Goal: Task Accomplishment & Management: Manage account settings

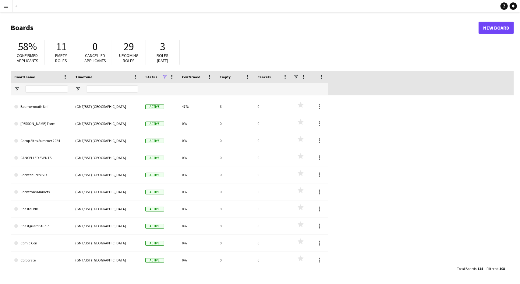
click at [6, 5] on app-icon "Menu" at bounding box center [6, 6] width 5 height 5
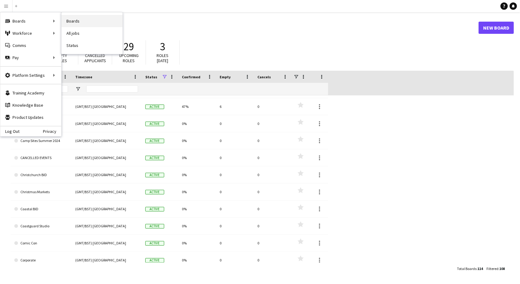
click at [71, 19] on link "Boards" at bounding box center [92, 21] width 61 height 12
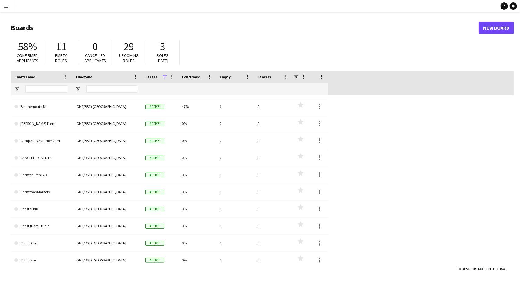
click at [4, 7] on app-icon "Menu" at bounding box center [6, 6] width 5 height 5
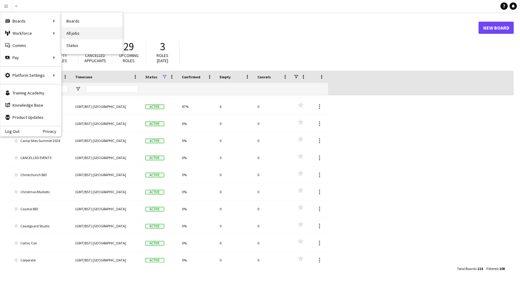
click at [88, 31] on link "All jobs" at bounding box center [92, 33] width 61 height 12
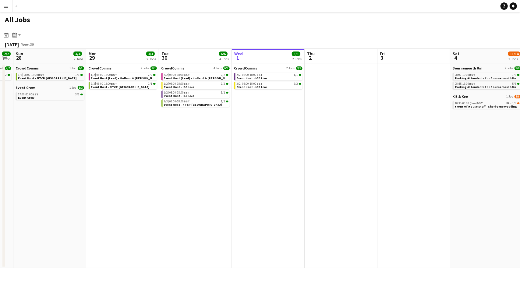
click at [497, 161] on app-date-cell "Bournemouth Uni 2 Jobs [DATE] 08:00-17:00 BST 3/3 Parking Attendants for Bourne…" at bounding box center [487, 165] width 73 height 205
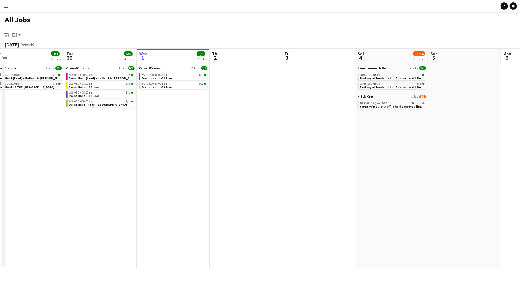
click at [3, 6] on button "Menu" at bounding box center [6, 6] width 12 height 12
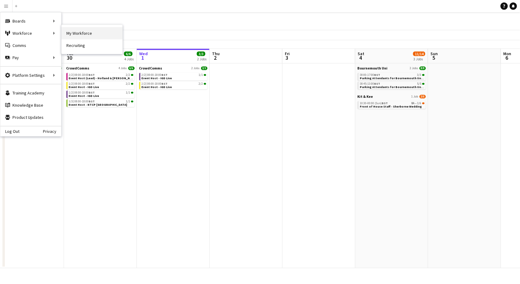
click at [84, 33] on link "My Workforce" at bounding box center [92, 33] width 61 height 12
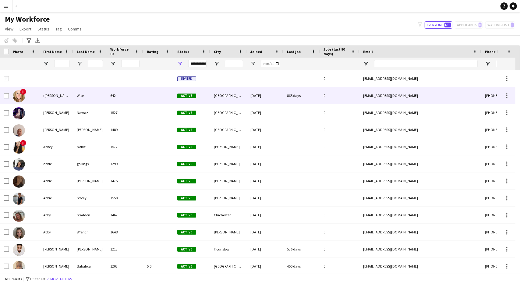
click at [22, 91] on span "!" at bounding box center [23, 92] width 6 height 6
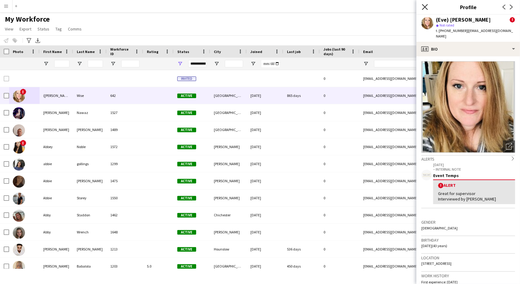
click at [424, 8] on icon "Close pop-in" at bounding box center [425, 7] width 6 height 6
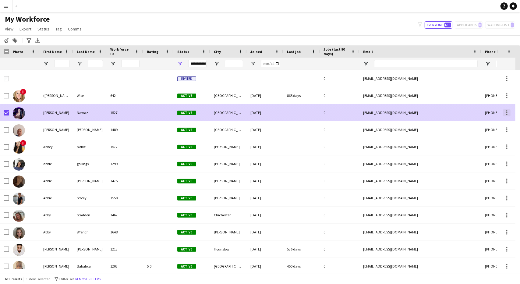
click at [510, 113] on div at bounding box center [507, 112] width 7 height 7
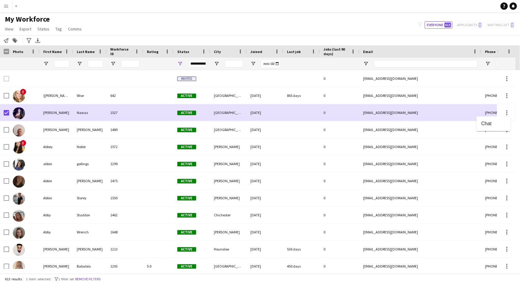
click at [7, 112] on div at bounding box center [260, 142] width 520 height 284
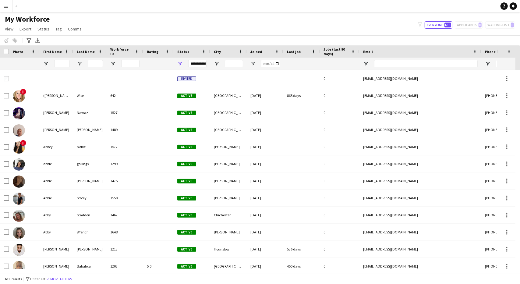
click at [6, 8] on app-icon "Menu" at bounding box center [6, 6] width 5 height 5
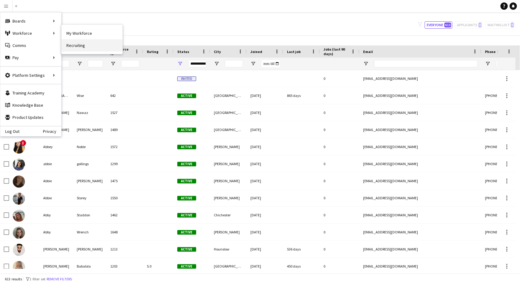
click at [76, 42] on link "Recruiting" at bounding box center [92, 45] width 61 height 12
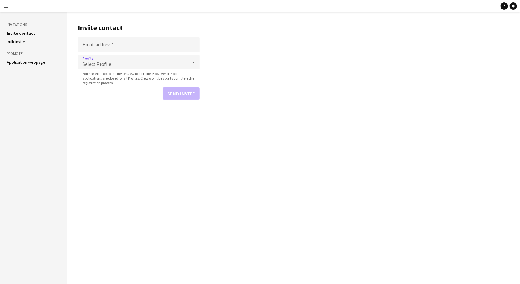
click at [195, 62] on icon at bounding box center [193, 62] width 7 height 12
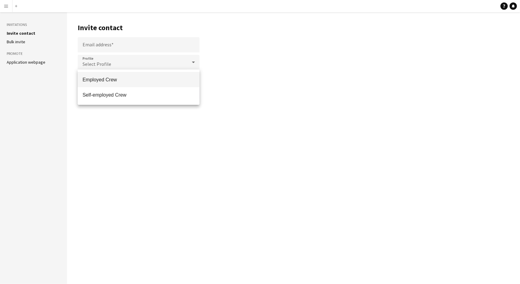
click at [261, 80] on div at bounding box center [260, 142] width 520 height 284
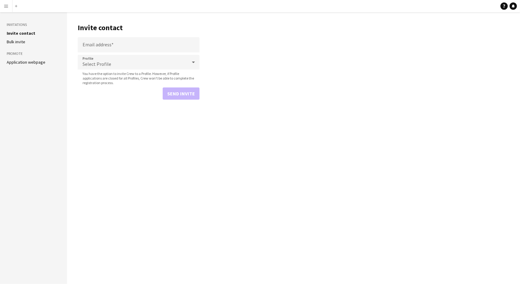
click at [6, 8] on app-icon "Menu" at bounding box center [6, 6] width 5 height 5
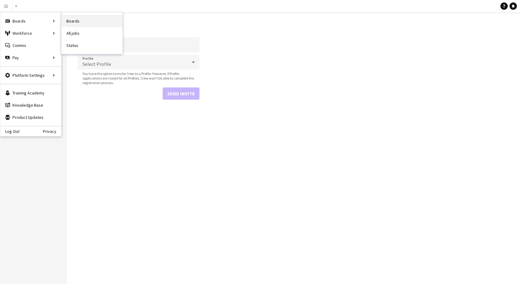
click at [76, 18] on link "Boards" at bounding box center [92, 21] width 61 height 12
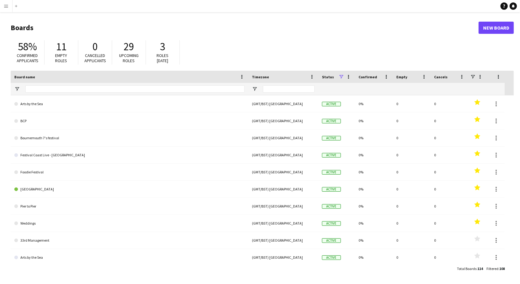
click at [2, 5] on button "Menu" at bounding box center [6, 6] width 12 height 12
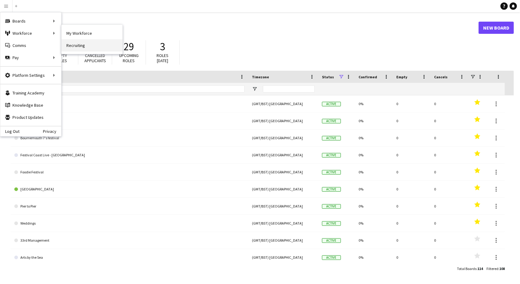
click at [80, 45] on link "Recruiting" at bounding box center [92, 45] width 61 height 12
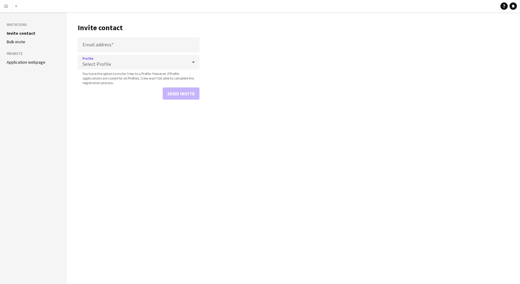
click at [194, 63] on icon at bounding box center [193, 63] width 3 height 2
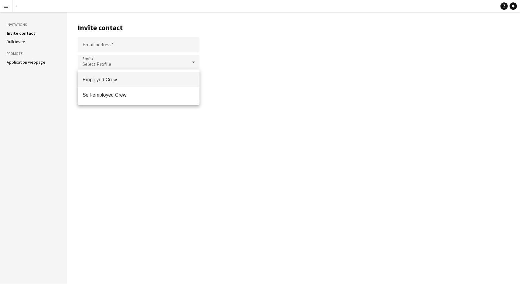
click at [194, 63] on div at bounding box center [260, 142] width 520 height 284
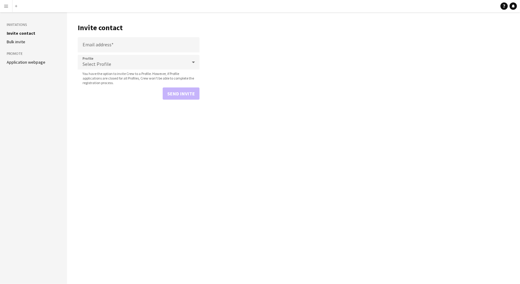
click at [2, 9] on button "Menu" at bounding box center [6, 6] width 12 height 12
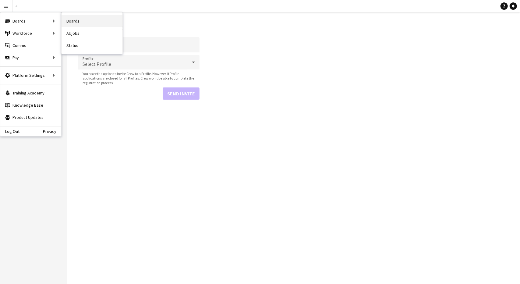
click at [76, 21] on link "Boards" at bounding box center [92, 21] width 61 height 12
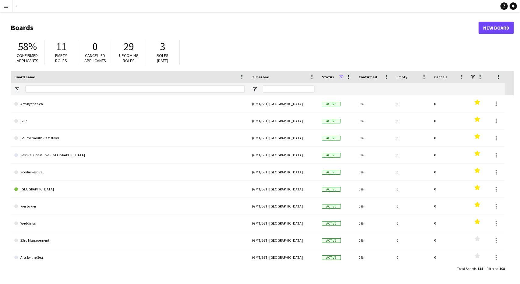
click at [8, 6] on app-icon "Menu" at bounding box center [6, 6] width 5 height 5
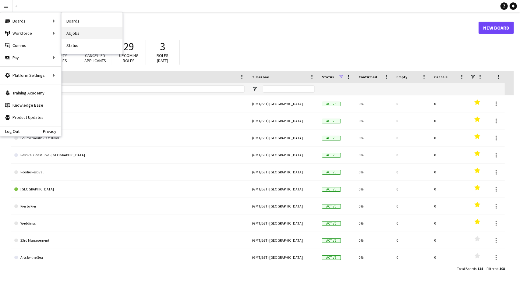
click at [80, 34] on link "All jobs" at bounding box center [92, 33] width 61 height 12
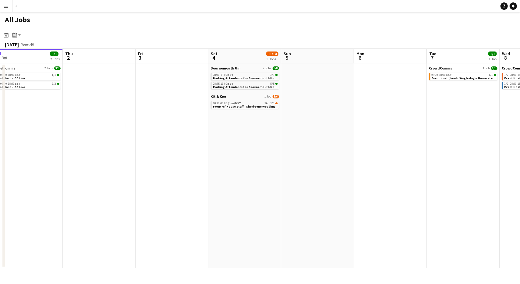
scroll to position [0, 229]
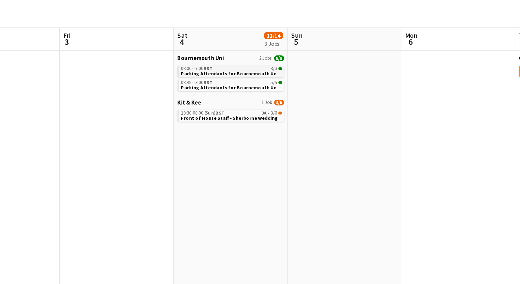
click at [260, 76] on div "08:00-17:00 BST 3/3" at bounding box center [245, 74] width 65 height 3
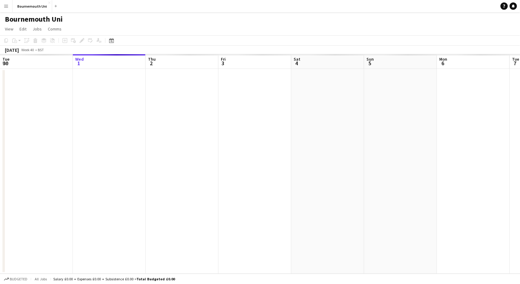
scroll to position [0, 210]
